Goal: Task Accomplishment & Management: Complete application form

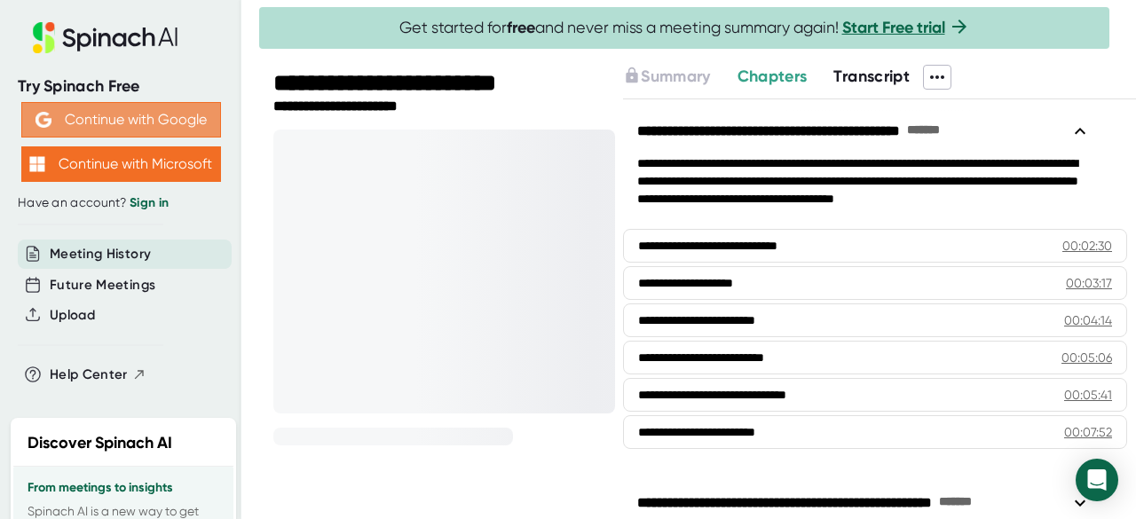
click at [167, 124] on button "Continue with Google" at bounding box center [121, 119] width 200 height 35
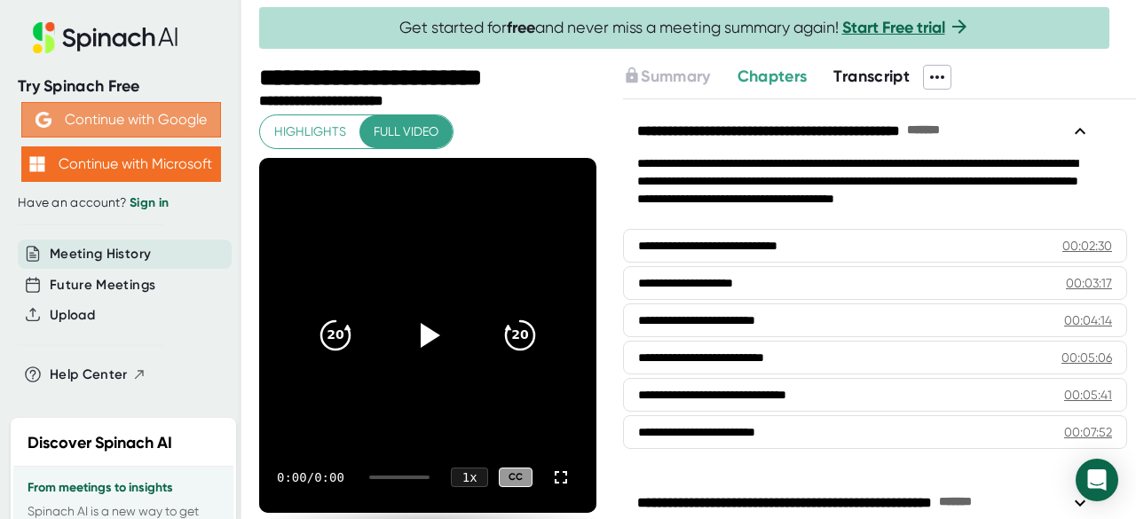
click at [167, 124] on button "Continue with Google" at bounding box center [121, 119] width 200 height 35
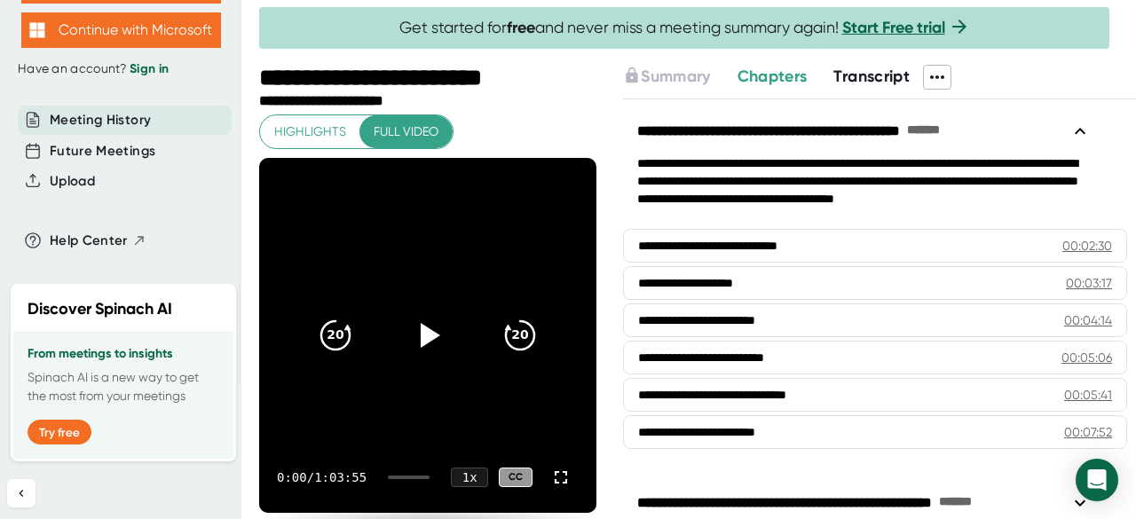
scroll to position [45, 0]
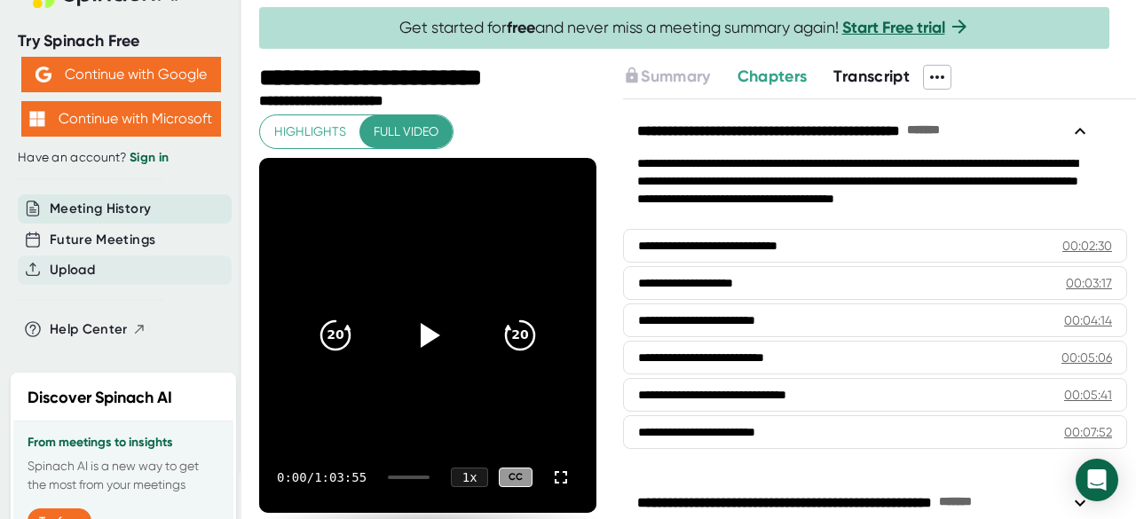
click at [125, 264] on div "Upload" at bounding box center [125, 270] width 214 height 29
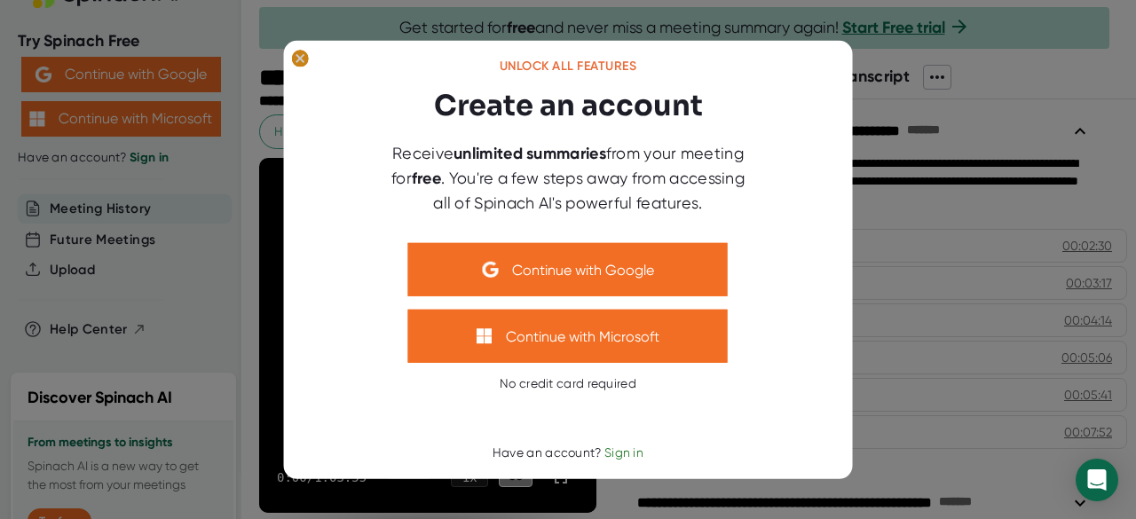
click at [303, 61] on ellipse at bounding box center [300, 59] width 17 height 18
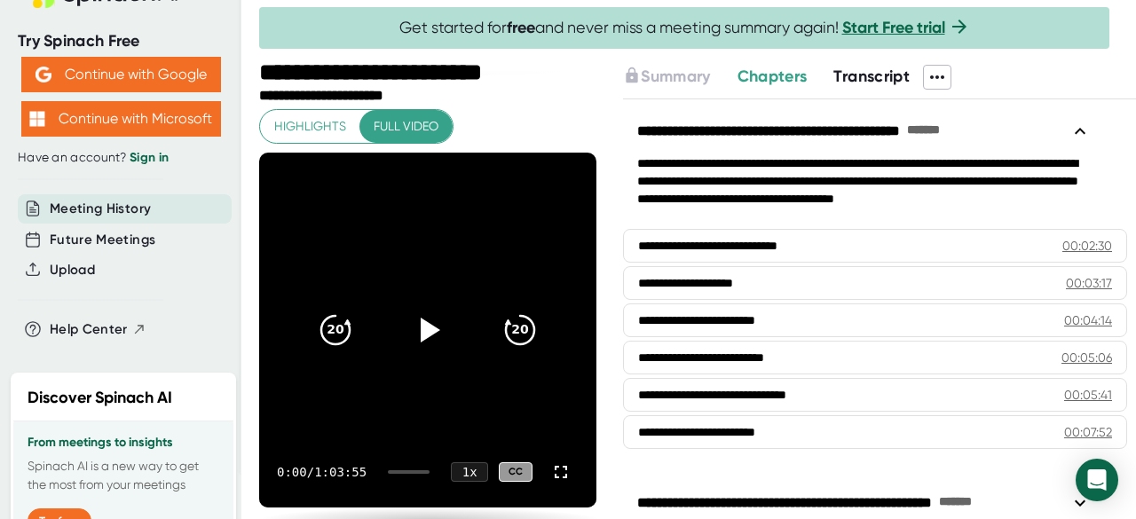
scroll to position [0, 0]
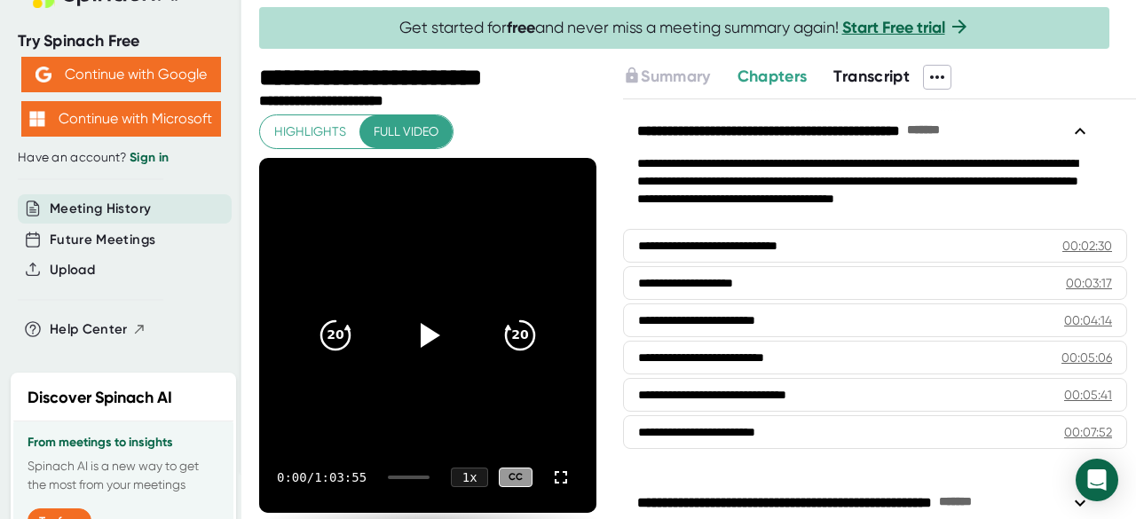
click at [957, 79] on span at bounding box center [968, 77] width 35 height 25
click at [936, 77] on icon at bounding box center [937, 77] width 14 height 4
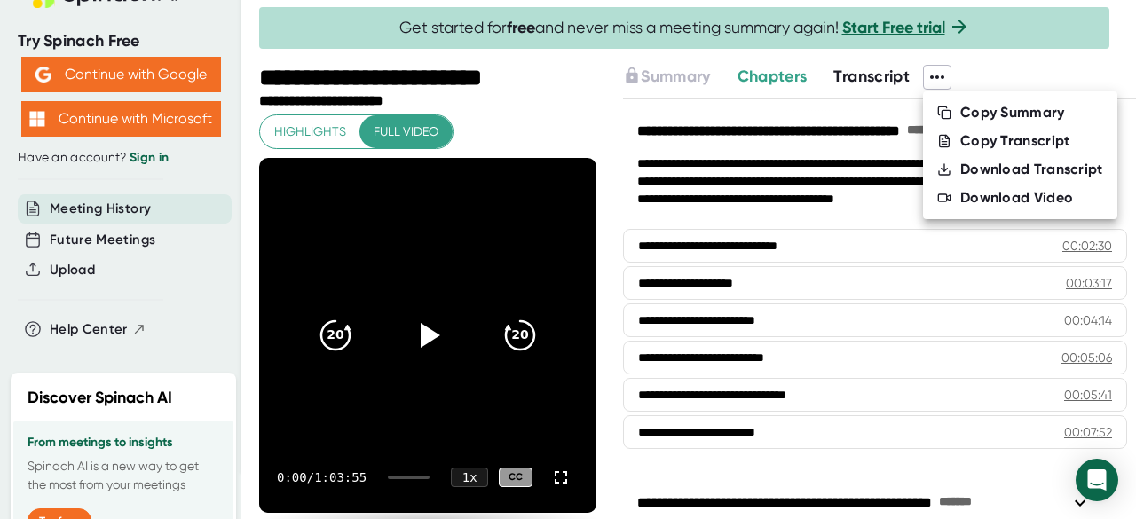
click at [1004, 194] on div "Download Video" at bounding box center [1016, 198] width 113 height 18
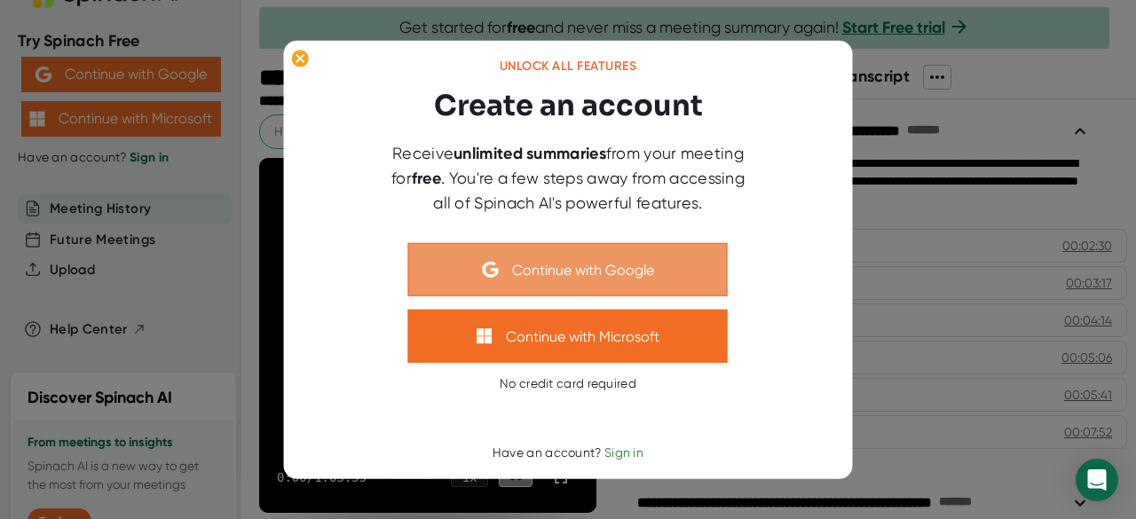
click at [635, 276] on button "Continue with Google" at bounding box center [567, 269] width 319 height 53
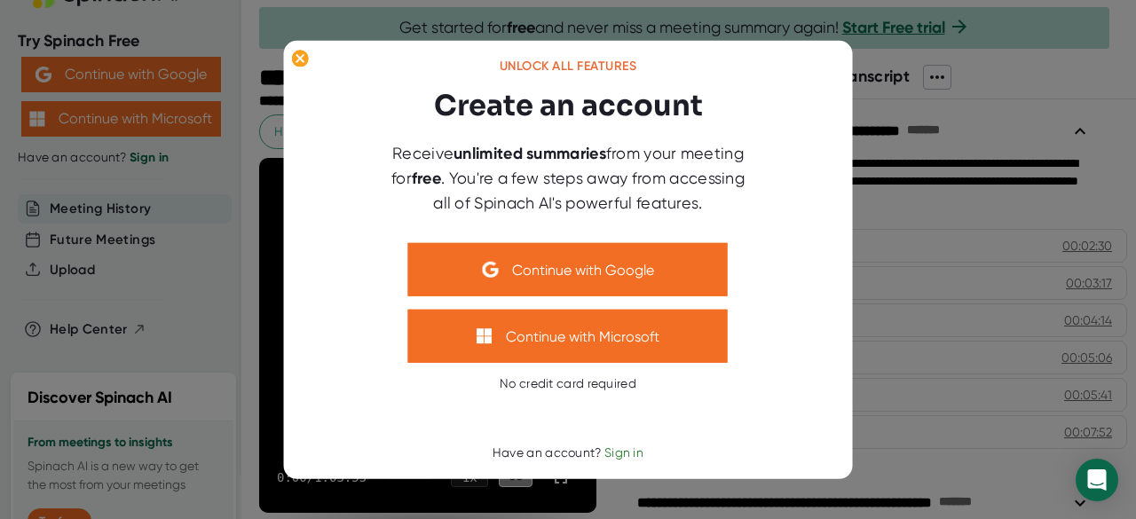
click at [627, 448] on span "Sign in" at bounding box center [623, 452] width 39 height 14
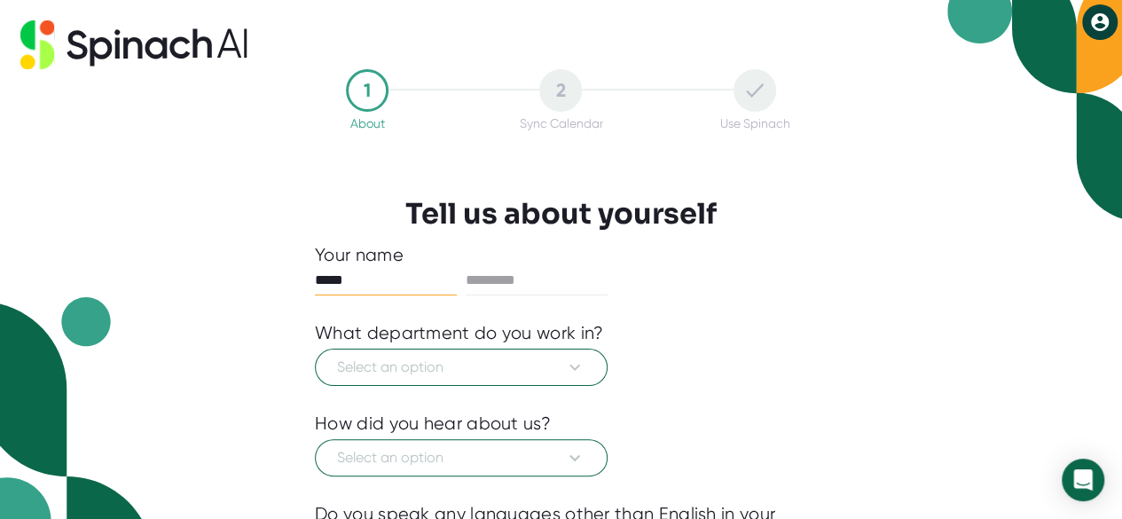
type input "*****"
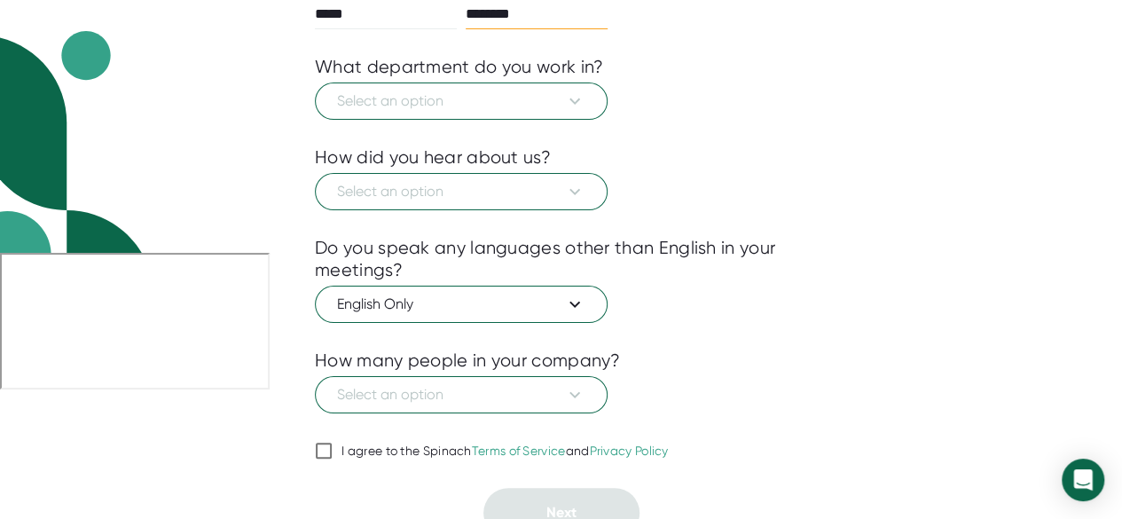
scroll to position [177, 0]
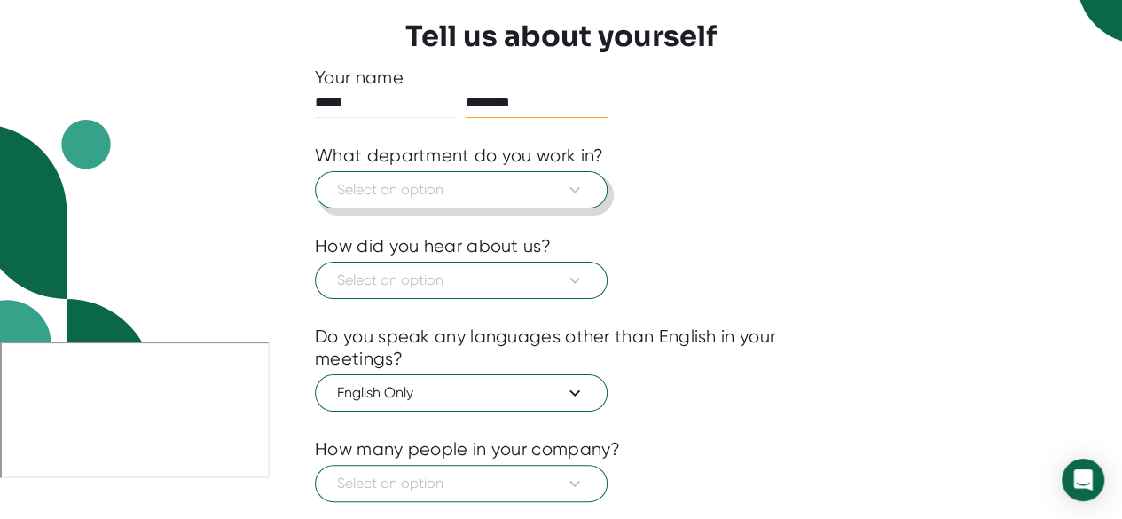
type input "********"
click at [502, 188] on span "Select an option" at bounding box center [461, 189] width 248 height 21
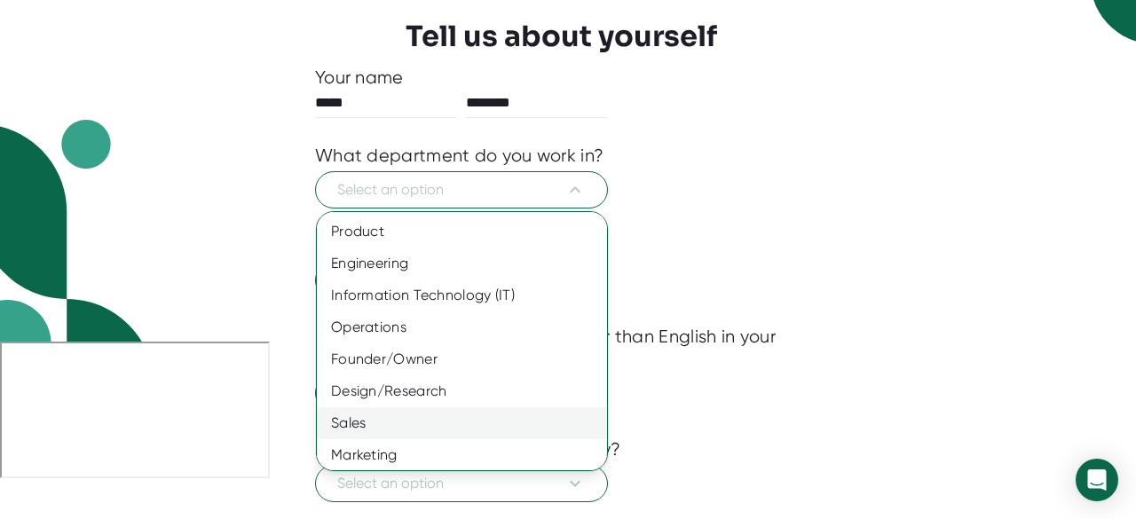
click at [516, 413] on div "Sales" at bounding box center [468, 423] width 303 height 32
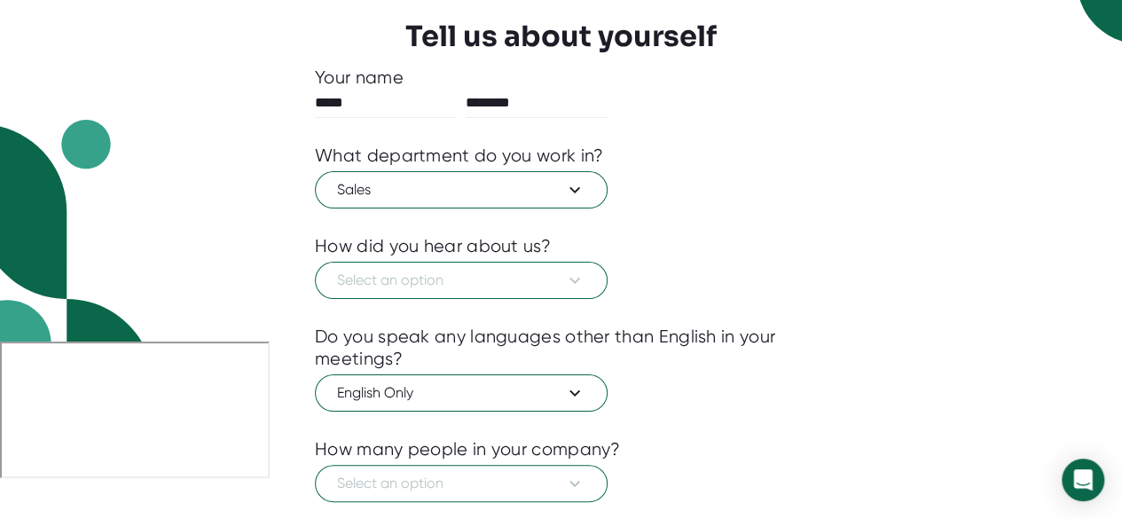
click at [536, 299] on div at bounding box center [561, 312] width 492 height 27
click at [541, 287] on span "Select an option" at bounding box center [461, 280] width 248 height 21
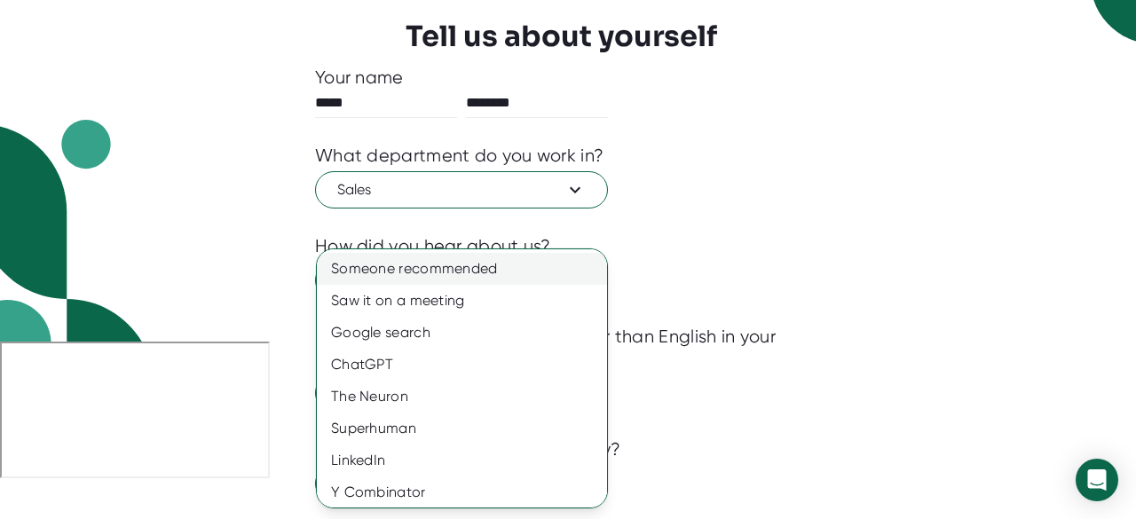
click at [538, 279] on div "Someone recommended" at bounding box center [468, 269] width 303 height 32
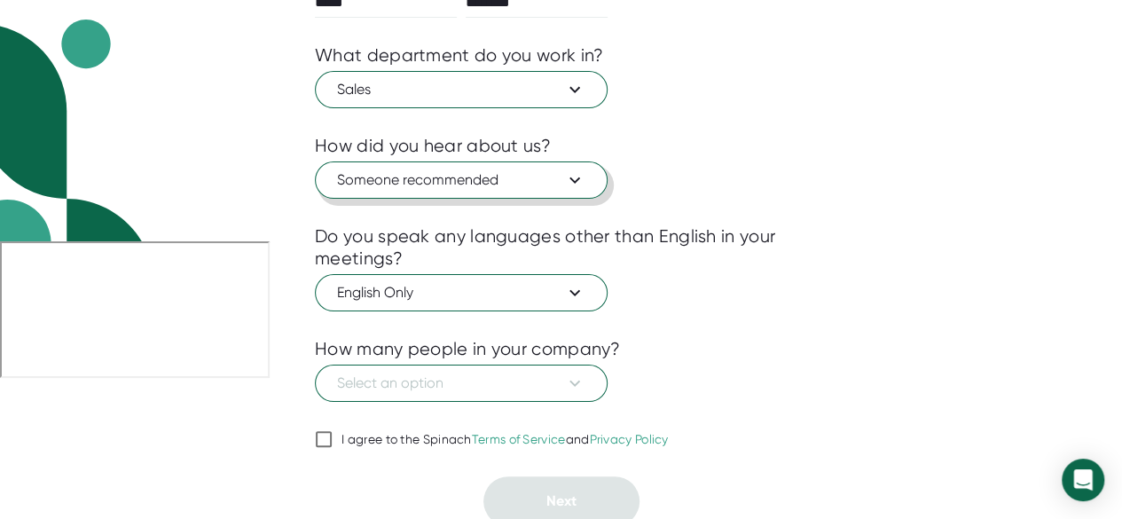
scroll to position [281, 0]
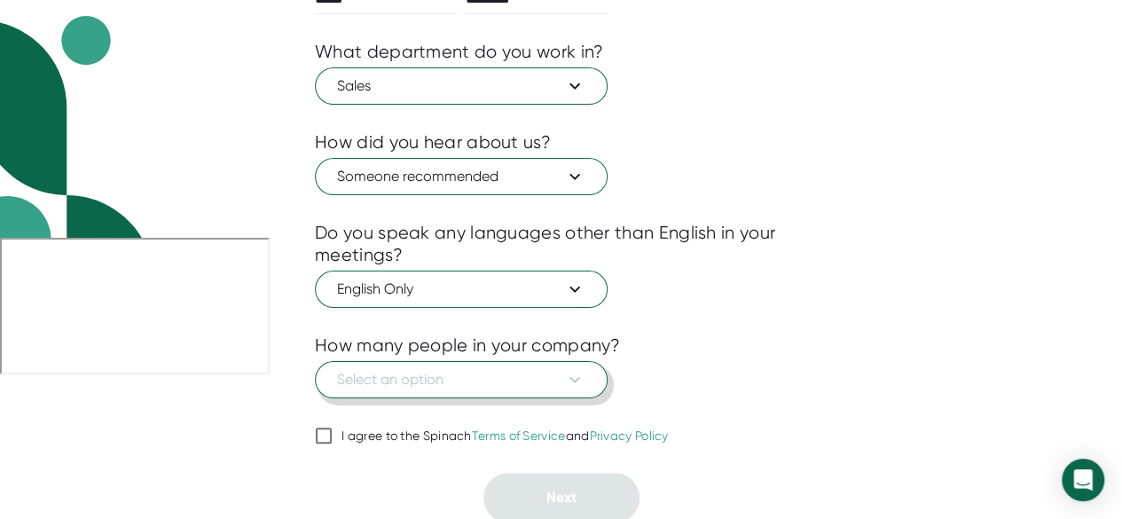
click at [520, 387] on button "Select an option" at bounding box center [461, 379] width 293 height 37
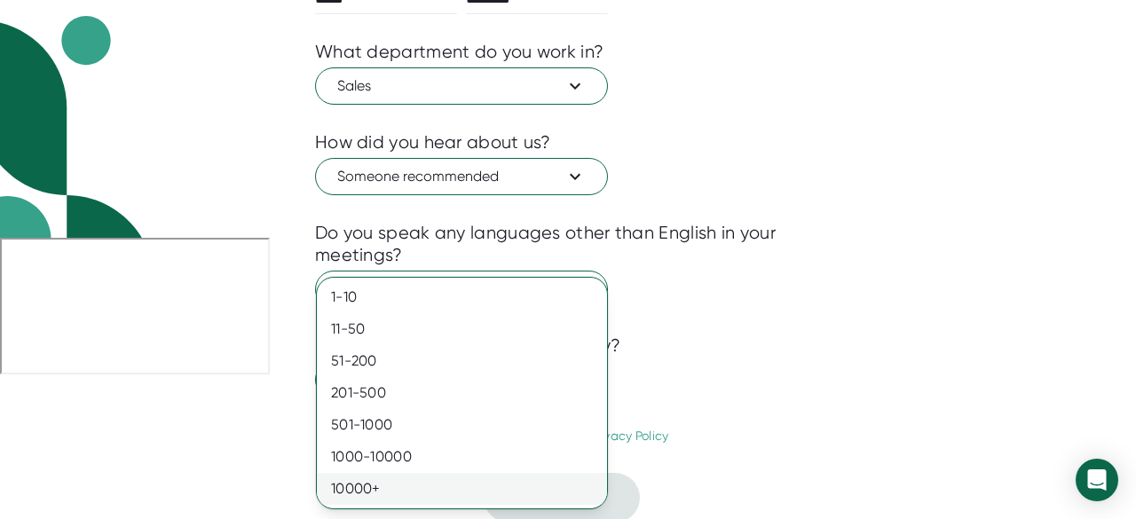
click at [500, 488] on div "10000+" at bounding box center [462, 489] width 290 height 32
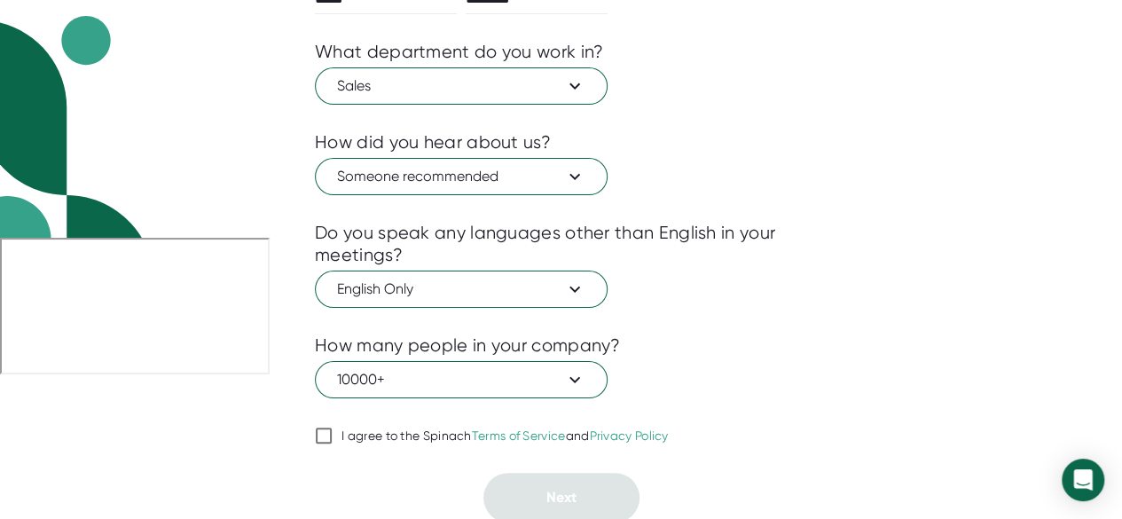
click at [378, 430] on div "I agree to the Spinach Terms of Service and Privacy Policy" at bounding box center [505, 437] width 327 height 16
click at [333, 430] on input "I agree to the Spinach Terms of Service and Privacy Policy" at bounding box center [324, 435] width 18 height 21
checkbox input "true"
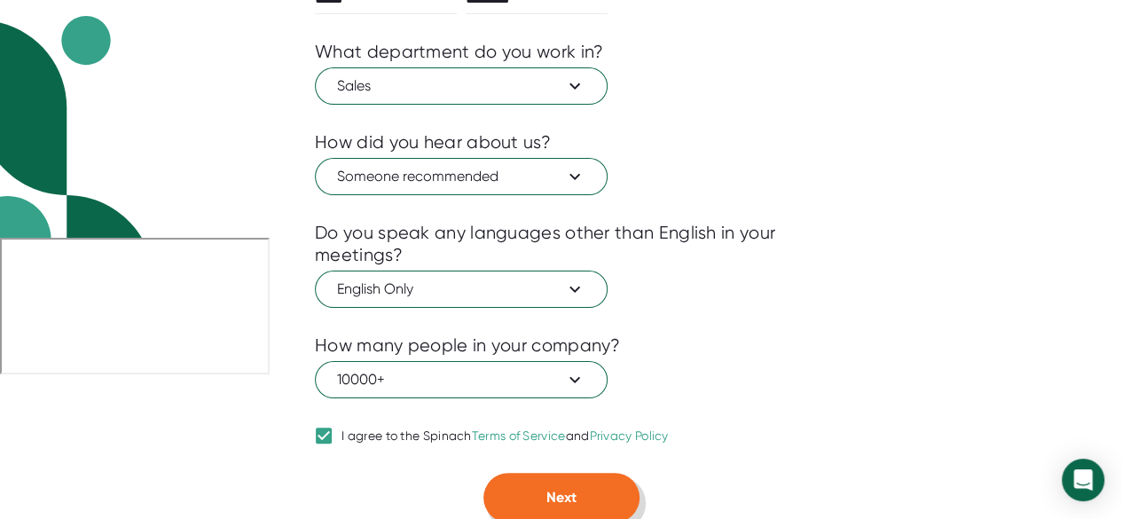
click at [570, 509] on button "Next" at bounding box center [562, 498] width 156 height 50
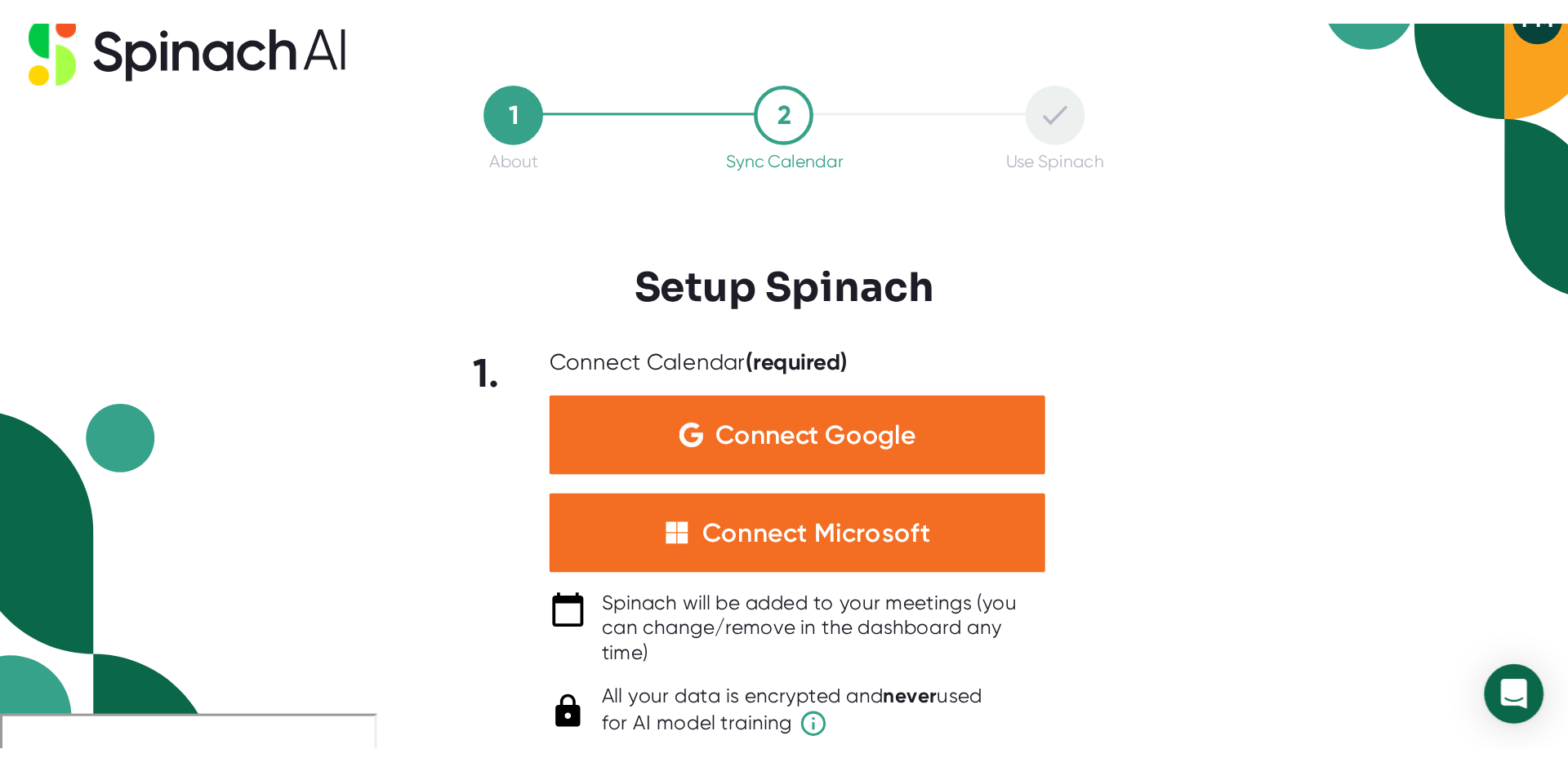
scroll to position [0, 0]
